Goal: Task Accomplishment & Management: Use online tool/utility

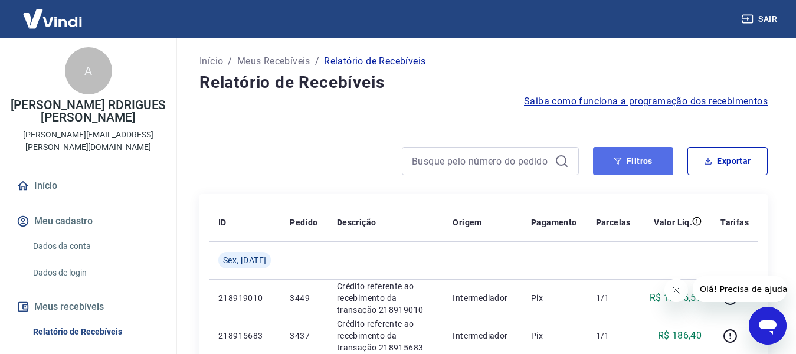
click at [637, 156] on button "Filtros" at bounding box center [633, 161] width 80 height 28
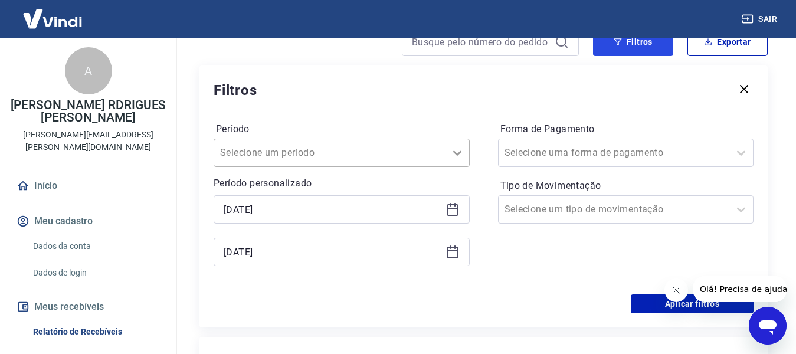
scroll to position [59, 0]
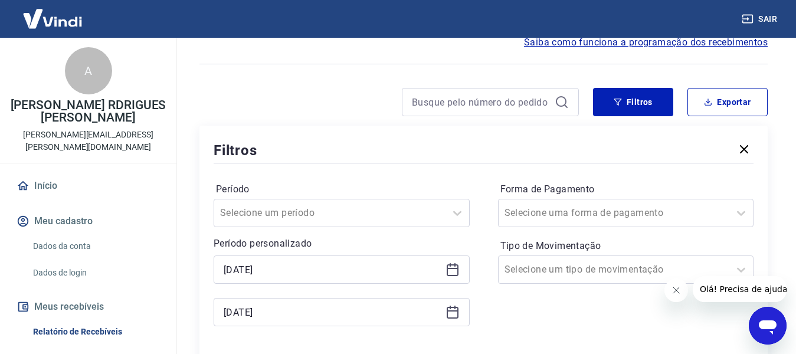
drag, startPoint x: 449, startPoint y: 267, endPoint x: 257, endPoint y: 270, distance: 191.9
click at [448, 267] on icon at bounding box center [453, 270] width 14 height 14
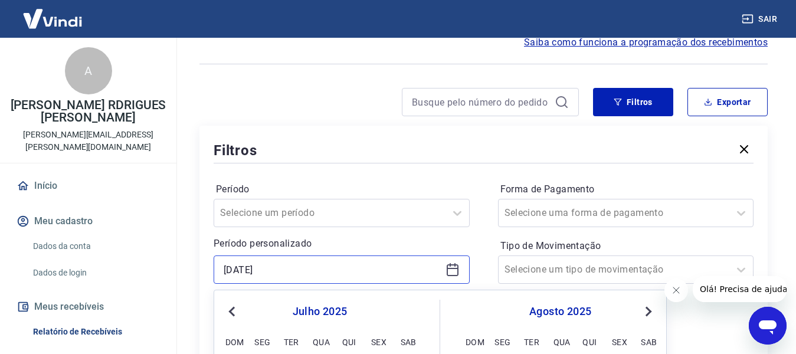
scroll to position [177, 0]
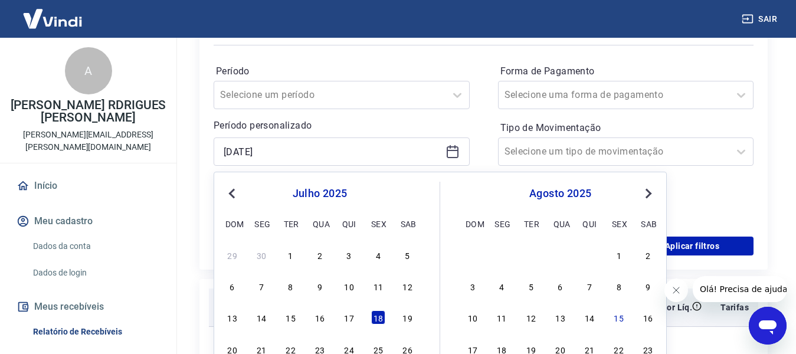
drag, startPoint x: 412, startPoint y: 312, endPoint x: 406, endPoint y: 316, distance: 7.7
click at [413, 312] on div "19" at bounding box center [408, 318] width 14 height 14
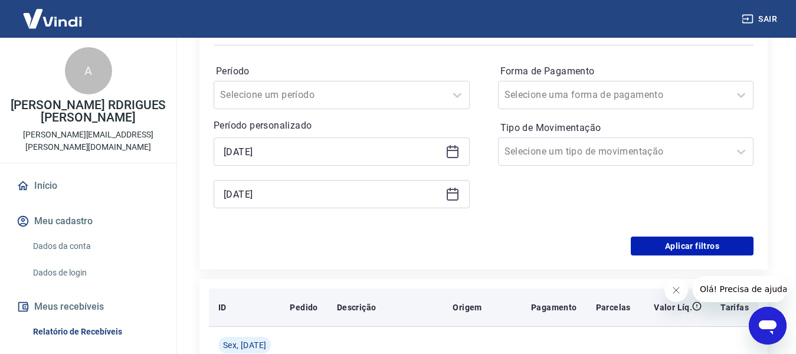
type input "[DATE]"
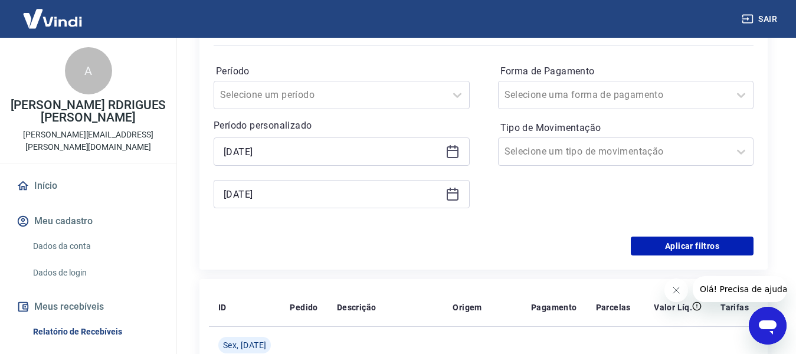
click at [455, 208] on div "[DATE]" at bounding box center [342, 194] width 256 height 28
click at [449, 188] on icon at bounding box center [453, 194] width 14 height 14
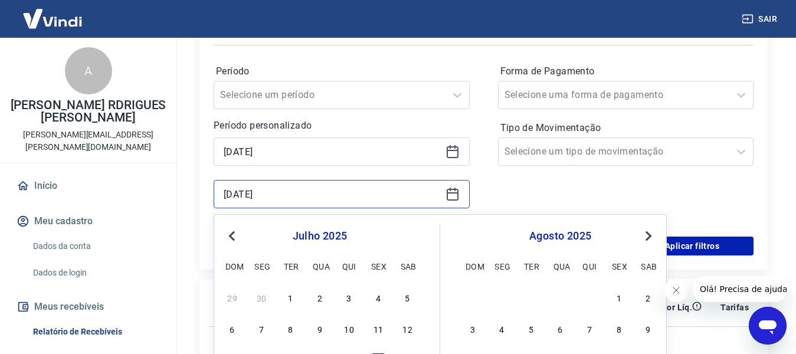
scroll to position [295, 0]
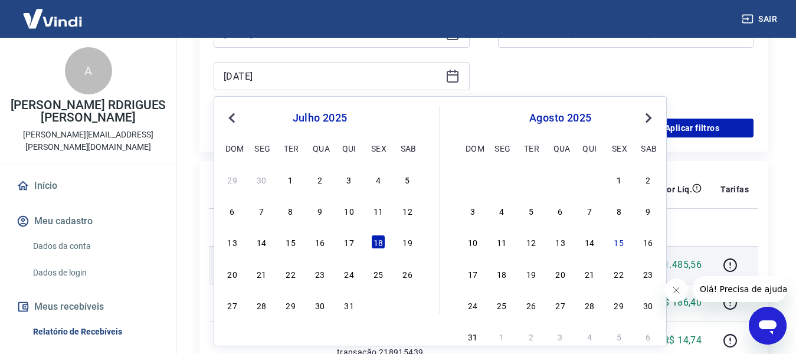
click at [404, 236] on div "19" at bounding box center [408, 242] width 14 height 14
type input "[DATE]"
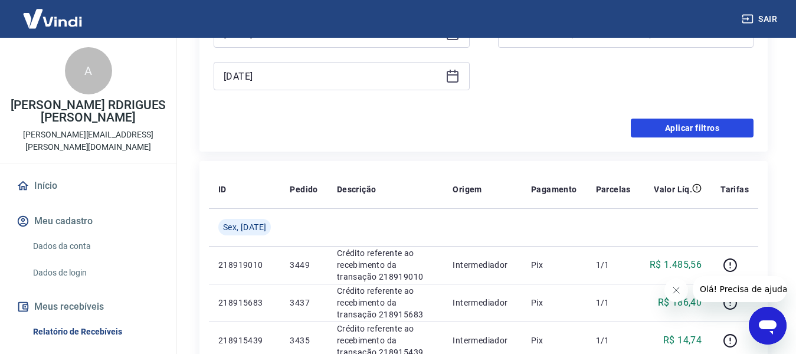
click at [659, 129] on button "Aplicar filtros" at bounding box center [692, 128] width 123 height 19
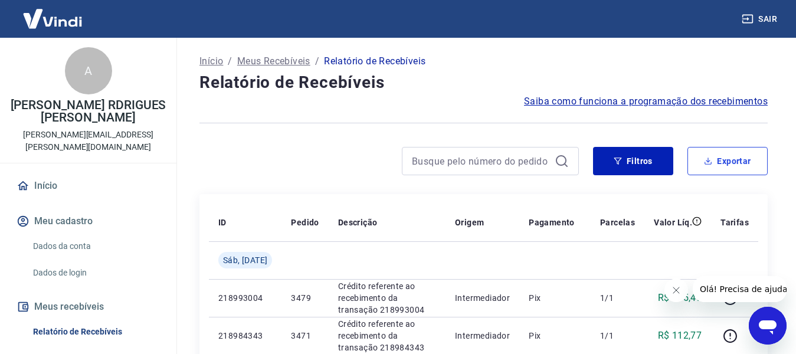
click at [710, 162] on icon "button" at bounding box center [708, 161] width 8 height 8
type input "[DATE]"
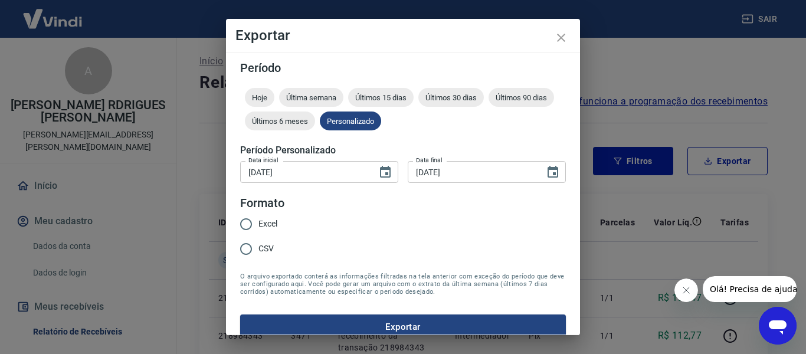
click at [249, 220] on input "Excel" at bounding box center [246, 224] width 25 height 25
radio input "true"
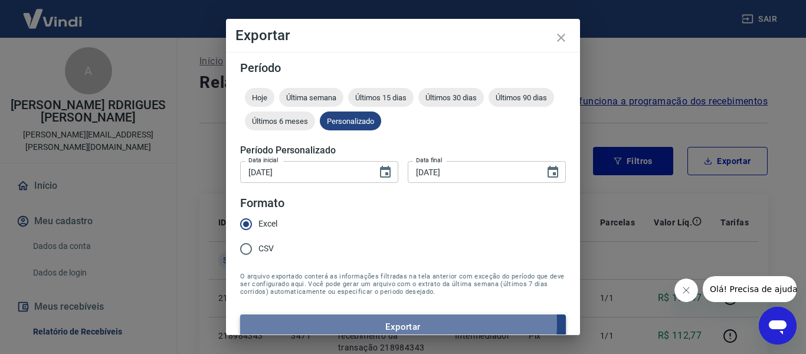
click at [393, 324] on button "Exportar" at bounding box center [403, 327] width 326 height 25
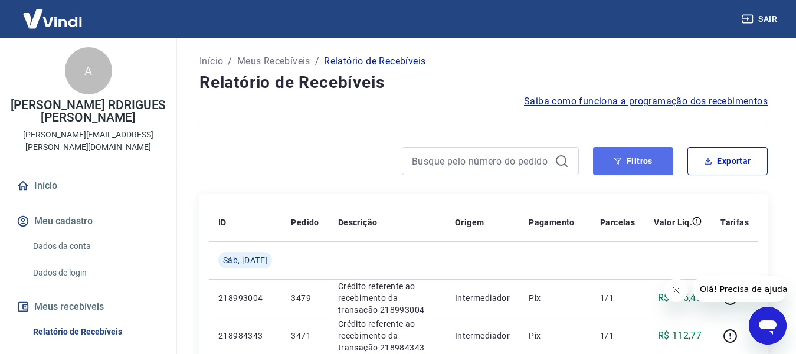
click at [632, 163] on button "Filtros" at bounding box center [633, 161] width 80 height 28
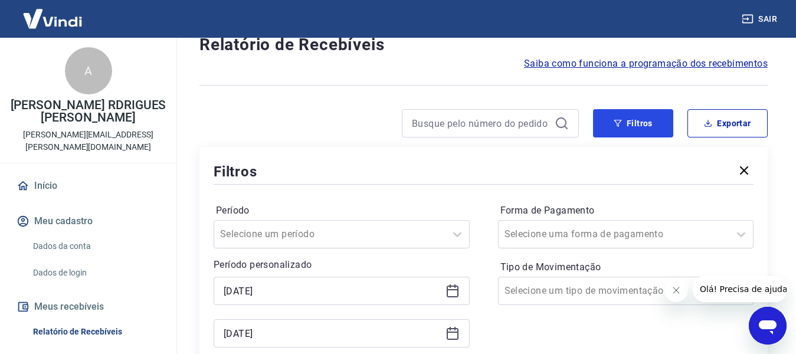
scroll to position [59, 0]
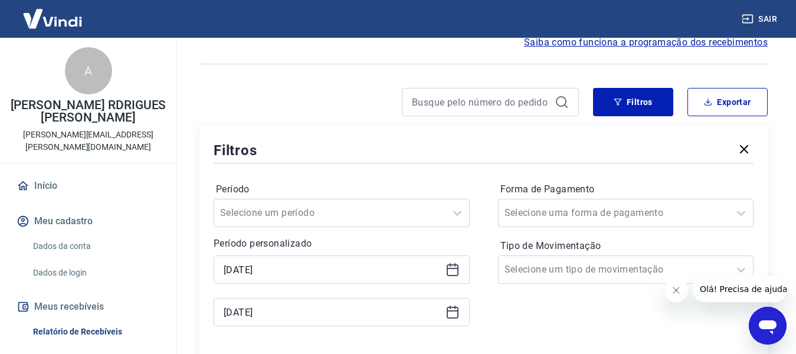
click at [452, 261] on div "[DATE]" at bounding box center [342, 270] width 256 height 28
click at [452, 269] on icon at bounding box center [453, 268] width 12 height 1
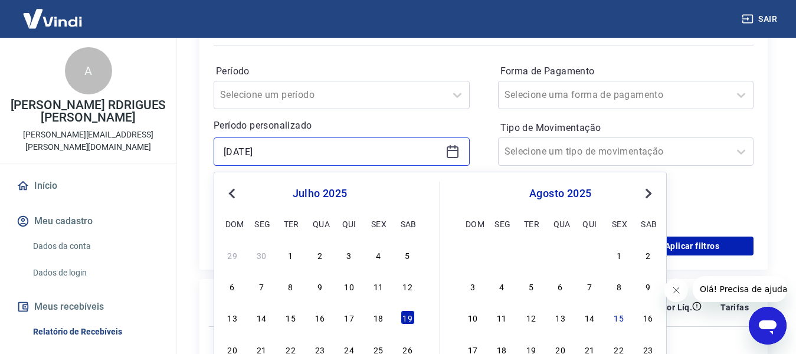
scroll to position [236, 0]
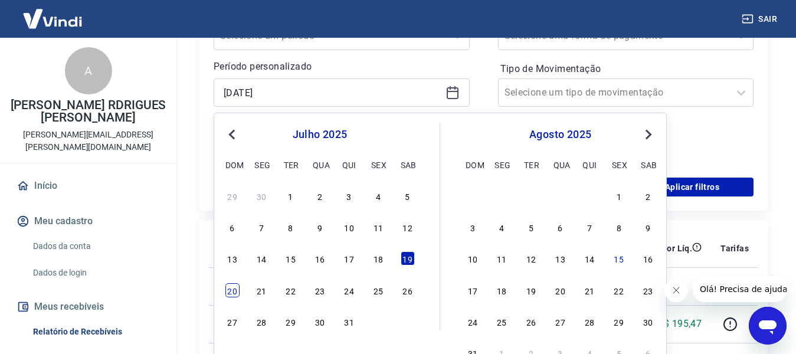
click at [235, 289] on div "20" at bounding box center [233, 290] width 14 height 14
type input "[DATE]"
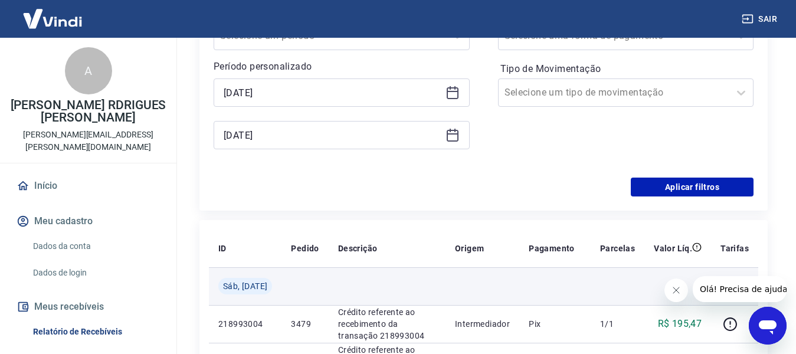
click at [231, 295] on td "Sáb, [DATE]" at bounding box center [245, 286] width 73 height 38
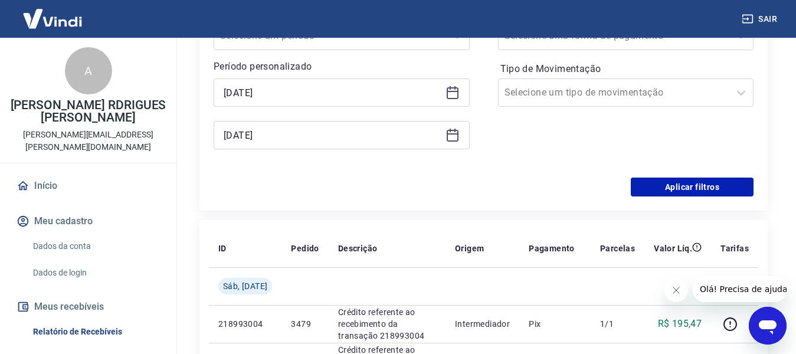
click at [448, 133] on icon at bounding box center [453, 135] width 14 height 14
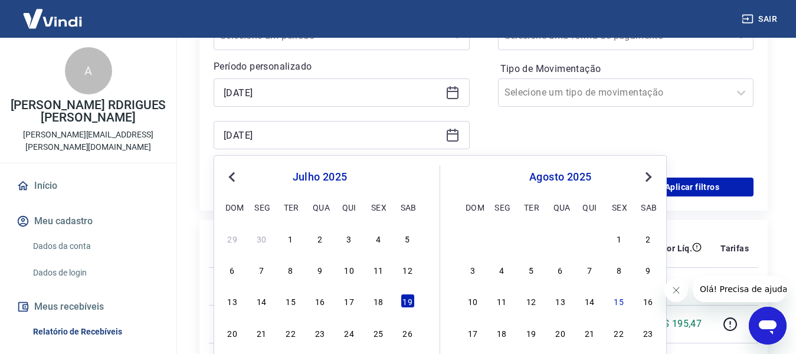
click at [240, 333] on div "20 21 22 23 24 25 26" at bounding box center [320, 332] width 192 height 17
click at [230, 332] on div "20" at bounding box center [233, 333] width 14 height 14
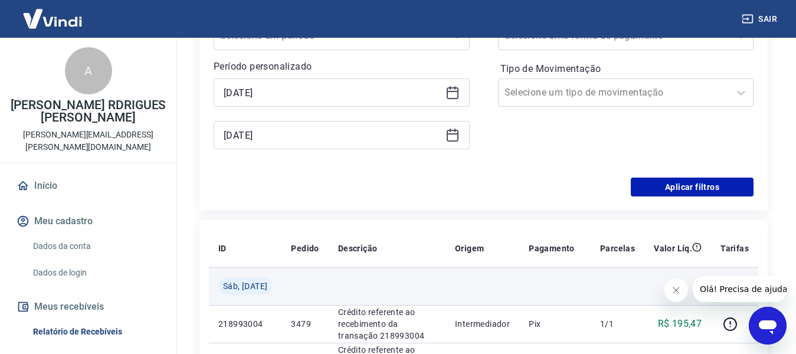
type input "[DATE]"
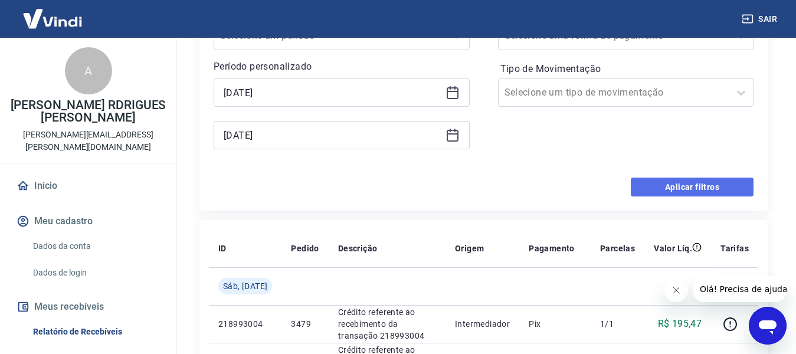
click at [695, 187] on button "Aplicar filtros" at bounding box center [692, 187] width 123 height 19
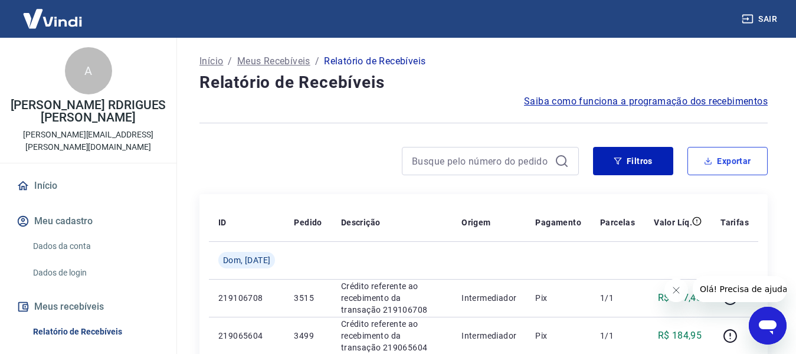
click at [749, 159] on button "Exportar" at bounding box center [728, 161] width 80 height 28
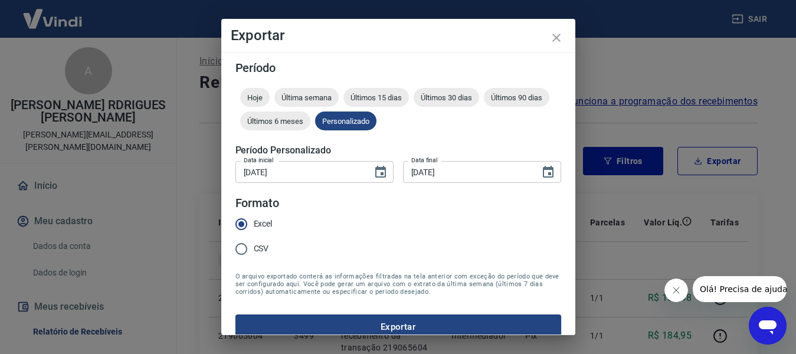
type input "[DATE]"
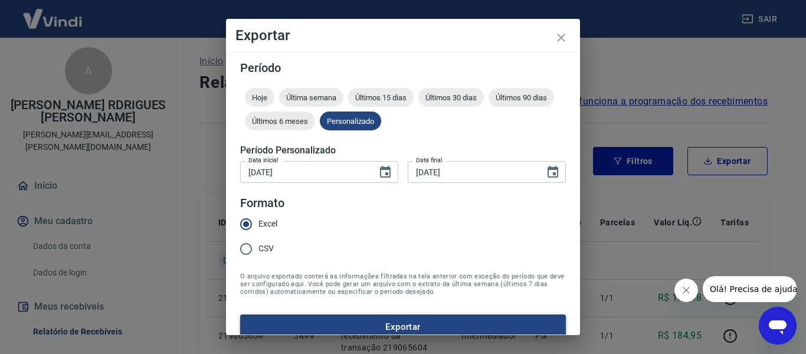
click at [423, 332] on button "Exportar" at bounding box center [403, 327] width 326 height 25
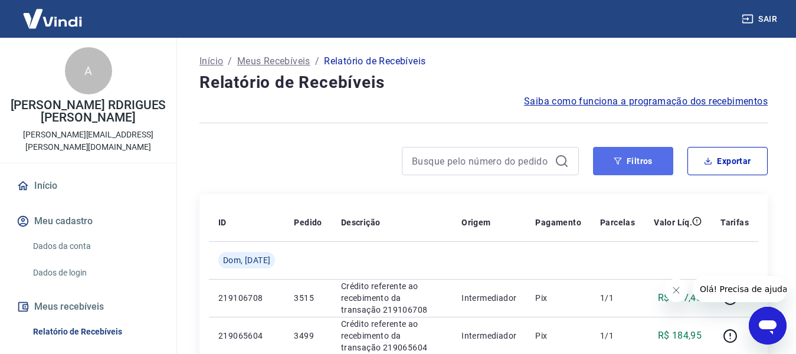
click at [617, 172] on button "Filtros" at bounding box center [633, 161] width 80 height 28
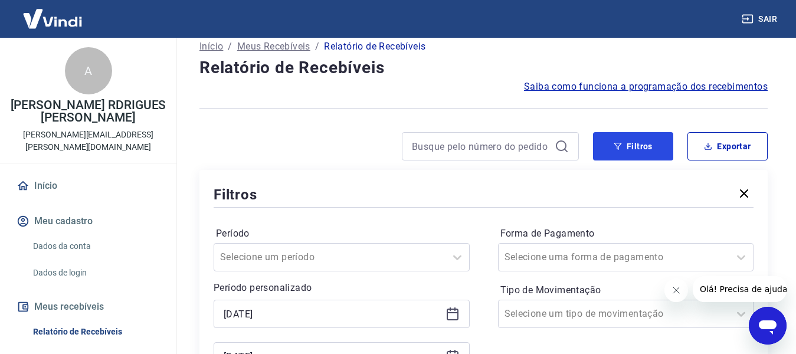
scroll to position [177, 0]
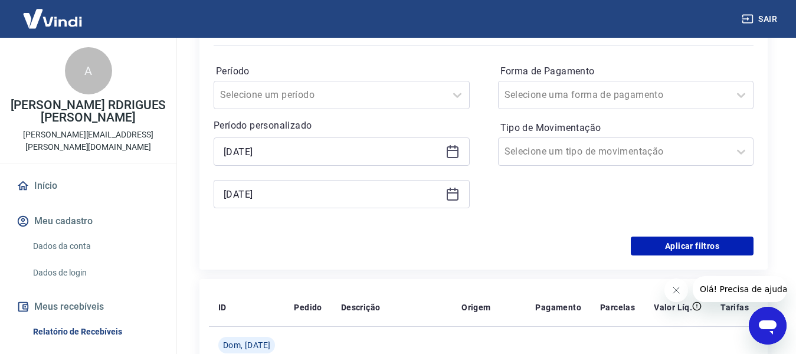
click at [447, 152] on icon at bounding box center [453, 152] width 12 height 12
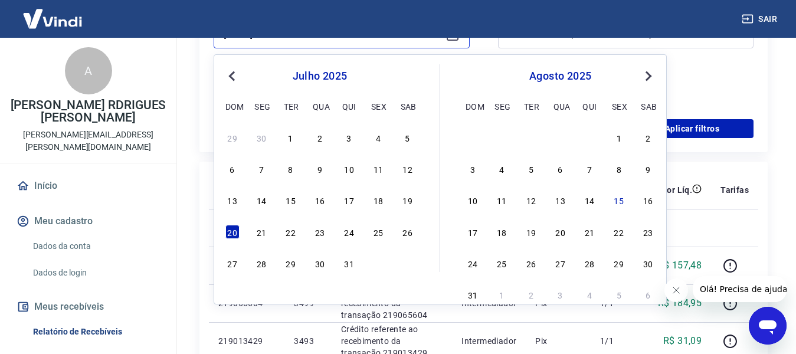
scroll to position [295, 0]
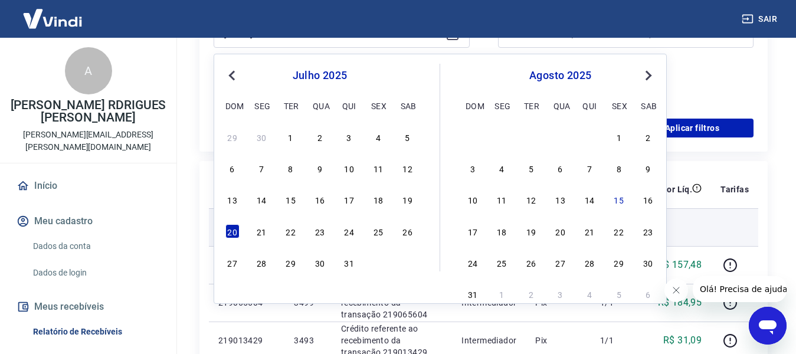
drag, startPoint x: 262, startPoint y: 234, endPoint x: 235, endPoint y: 221, distance: 30.1
click at [262, 234] on div "21" at bounding box center [261, 231] width 14 height 14
type input "[DATE]"
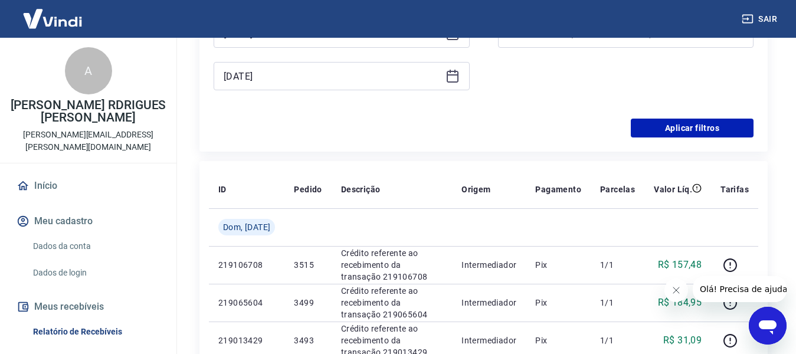
click at [450, 71] on icon at bounding box center [453, 76] width 14 height 14
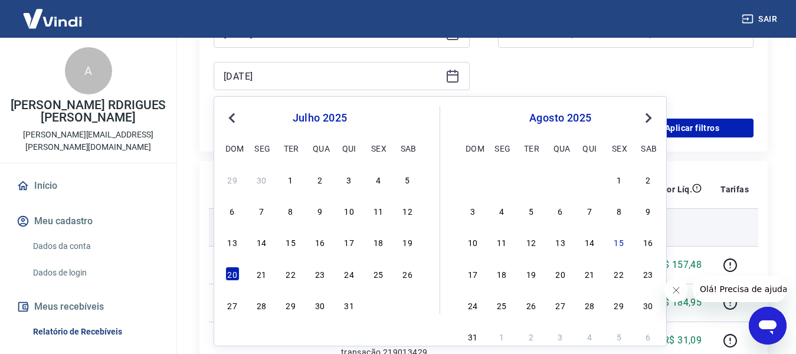
drag, startPoint x: 262, startPoint y: 278, endPoint x: 256, endPoint y: 246, distance: 33.0
click at [262, 278] on div "21" at bounding box center [261, 274] width 14 height 14
type input "[DATE]"
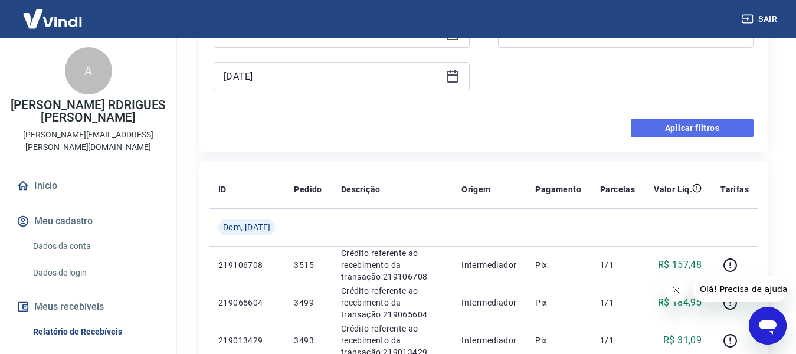
click at [669, 126] on button "Aplicar filtros" at bounding box center [692, 128] width 123 height 19
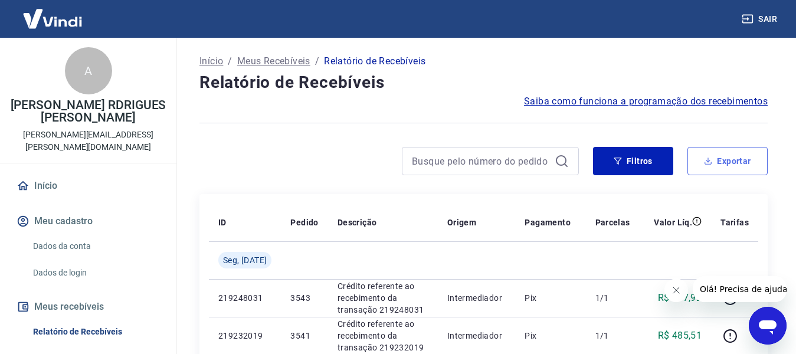
click at [701, 168] on button "Exportar" at bounding box center [728, 161] width 80 height 28
type input "[DATE]"
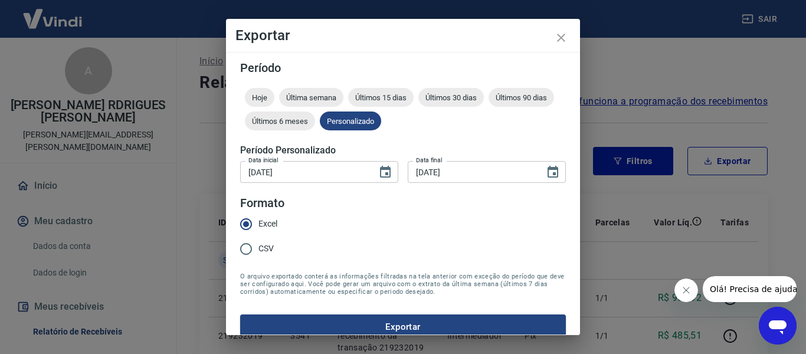
click at [390, 319] on button "Exportar" at bounding box center [403, 327] width 326 height 25
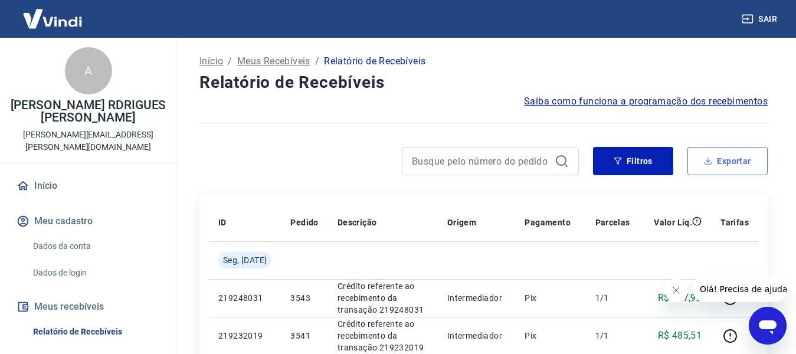
click at [762, 159] on button "Exportar" at bounding box center [728, 161] width 80 height 28
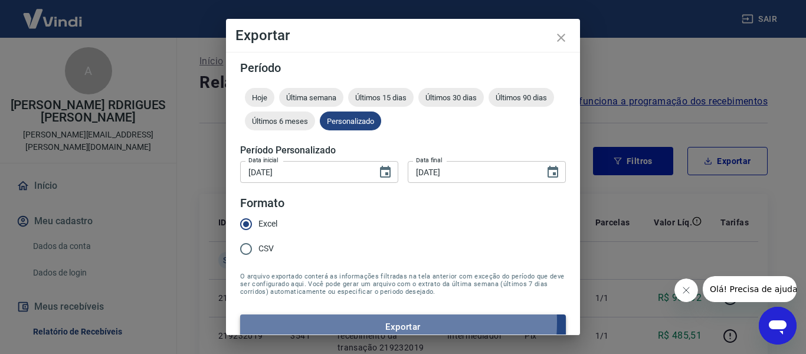
click at [375, 322] on button "Exportar" at bounding box center [403, 327] width 326 height 25
